Goal: Transaction & Acquisition: Purchase product/service

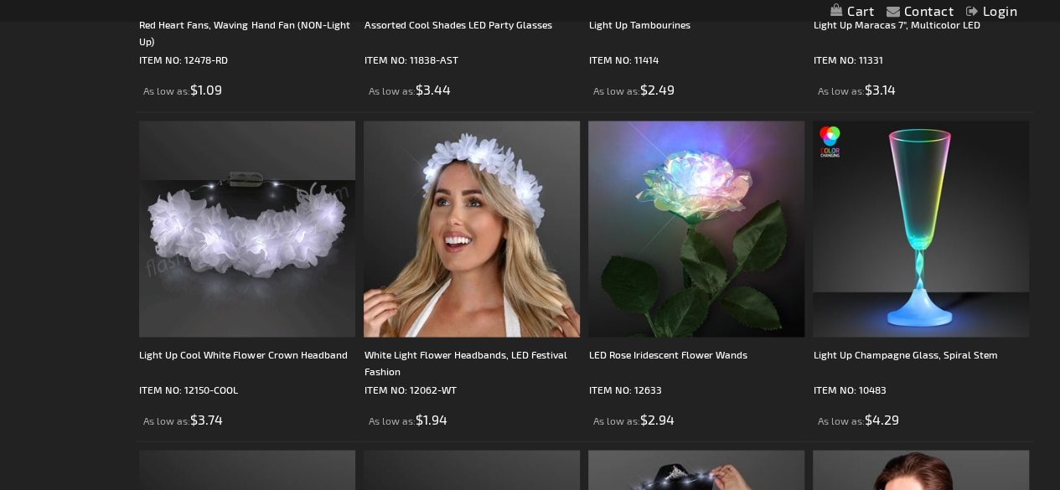
scroll to position [1473, 0]
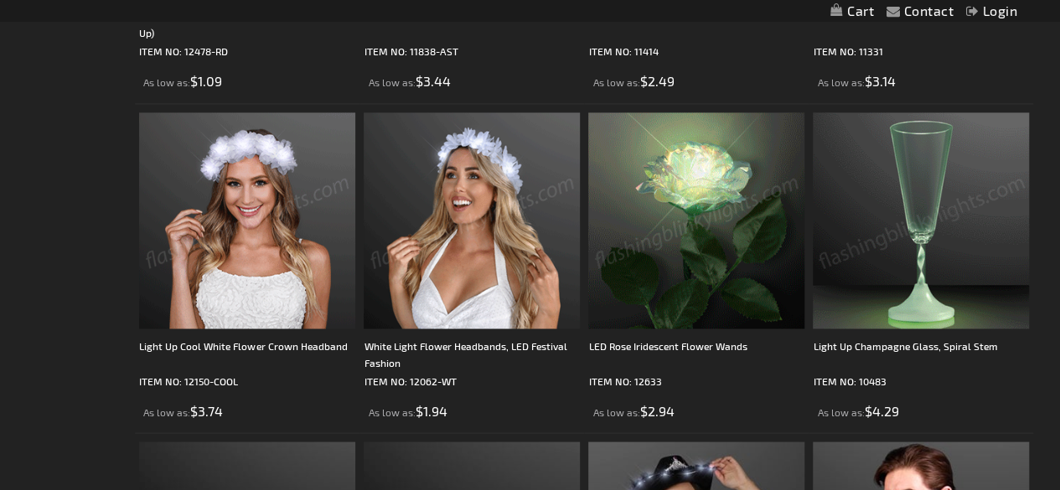
click at [486, 224] on img at bounding box center [472, 220] width 216 height 216
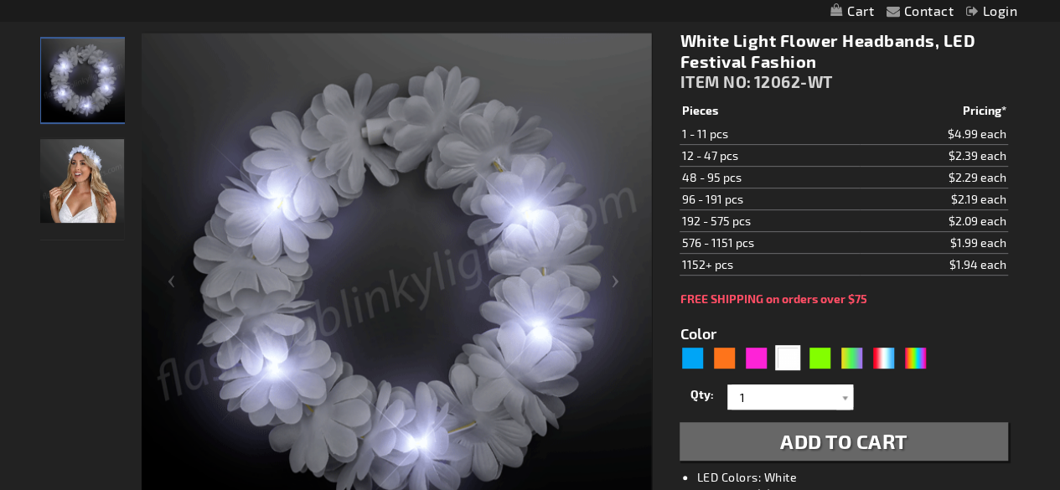
scroll to position [252, 0]
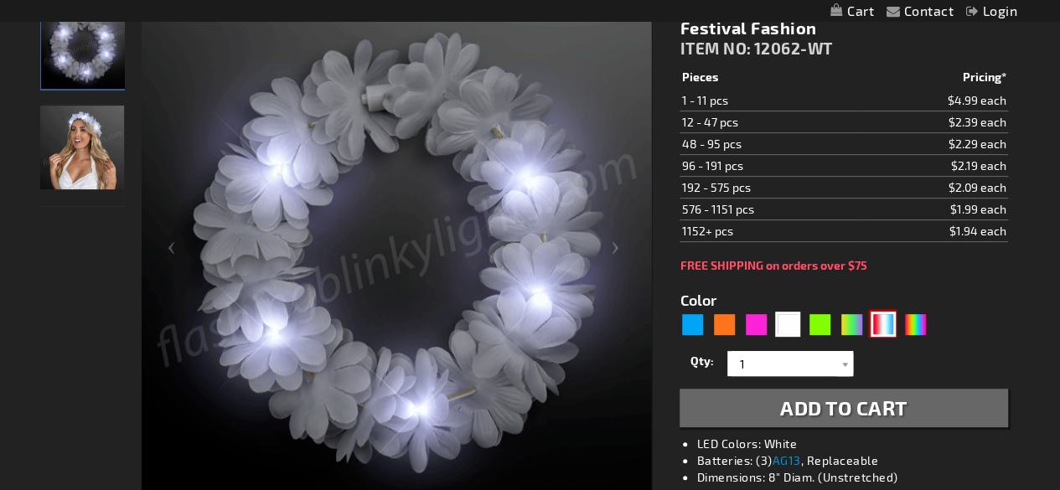
click at [887, 323] on div "RWB" at bounding box center [883, 324] width 25 height 25
type input "5643"
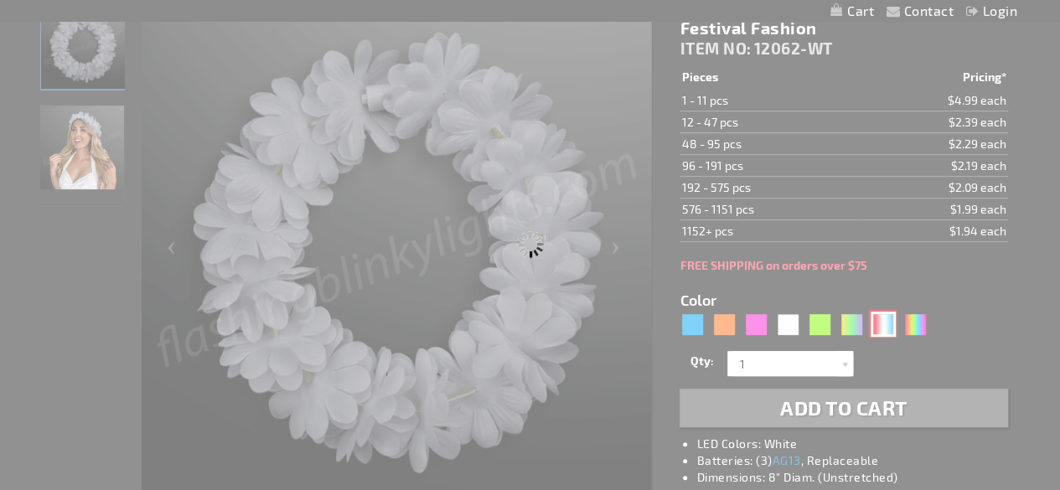
type input "12062-RWB"
type input "Customize - Light Up Red White &amp; Blue Stretch Flower Crown - ITEM NO: 12062…"
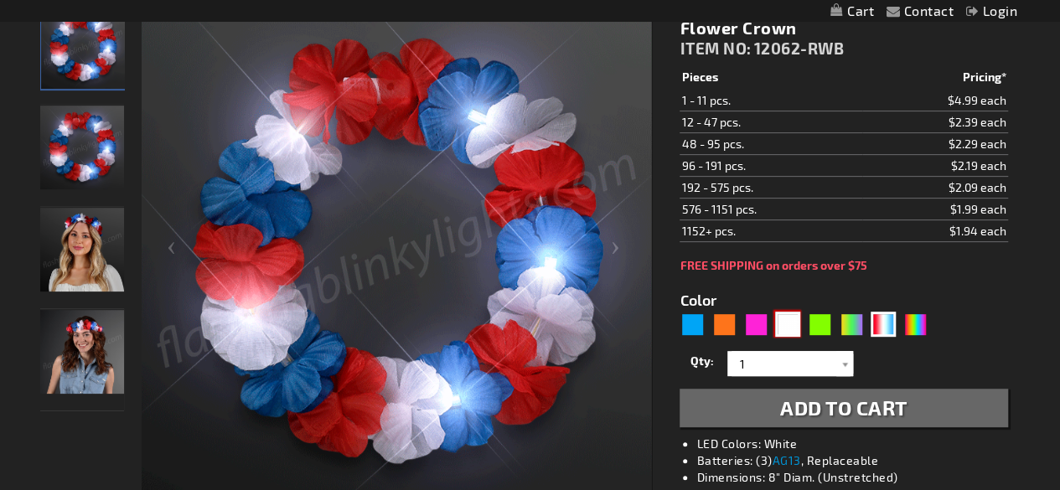
click at [786, 326] on div "White" at bounding box center [787, 324] width 25 height 25
type input "5646"
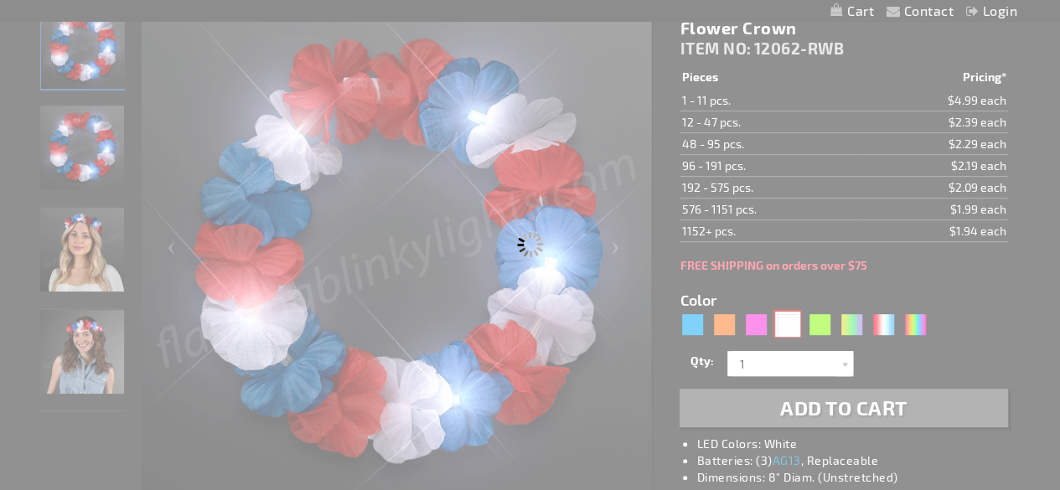
type input "12062-WT"
type input "Customize - White Light Flower Headbands, LED Festival Fashion - ITEM NO: 12062…"
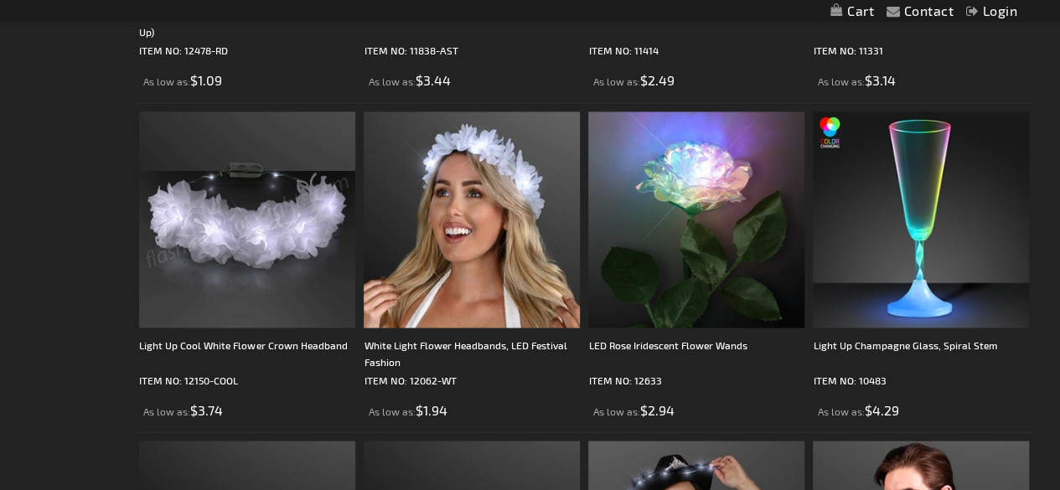
drag, startPoint x: 0, startPoint y: 0, endPoint x: 261, endPoint y: 246, distance: 359.3
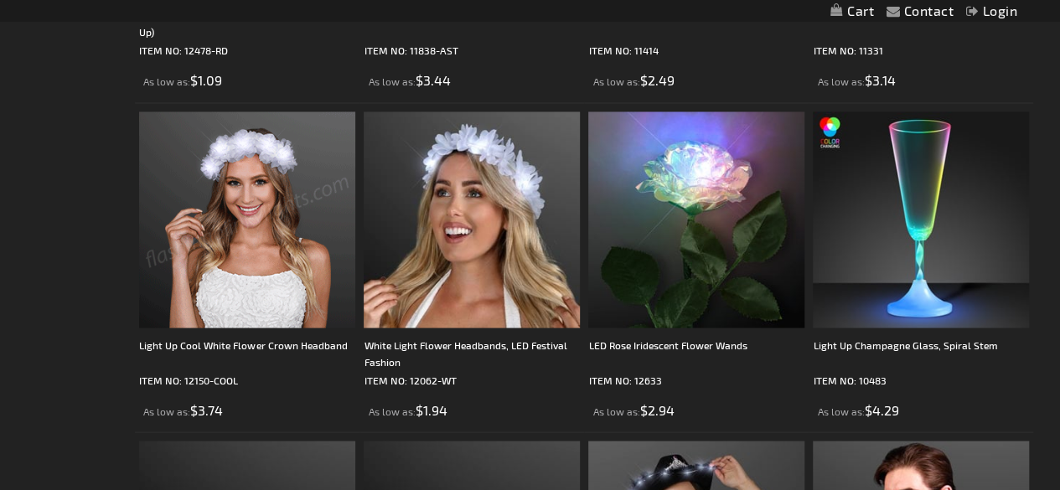
click at [261, 246] on img at bounding box center [247, 219] width 216 height 216
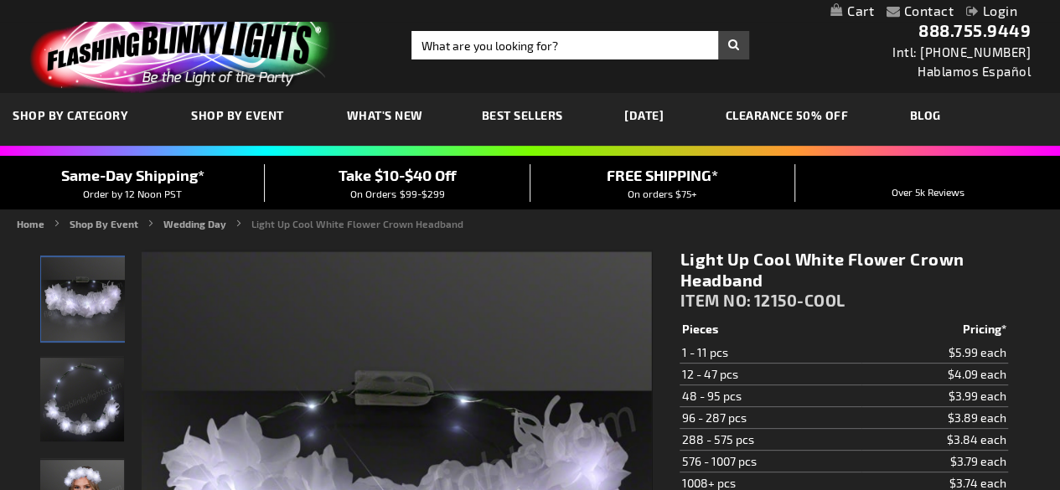
scroll to position [3, 0]
